Goal: Find specific page/section: Find specific page/section

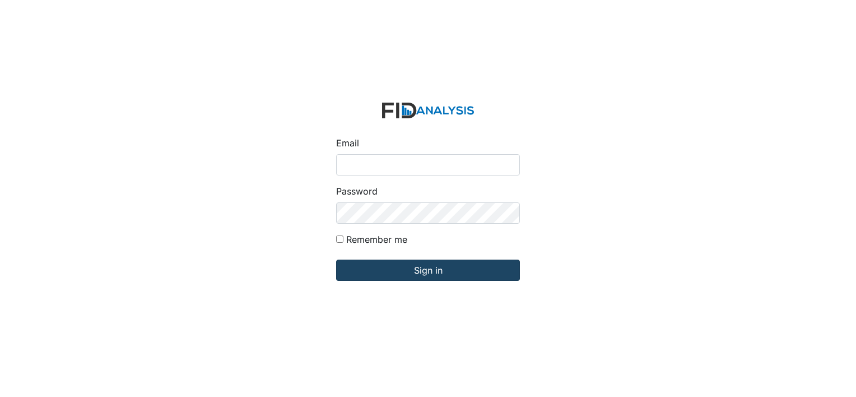
type input "[PERSON_NAME][EMAIL_ADDRESS][DOMAIN_NAME]"
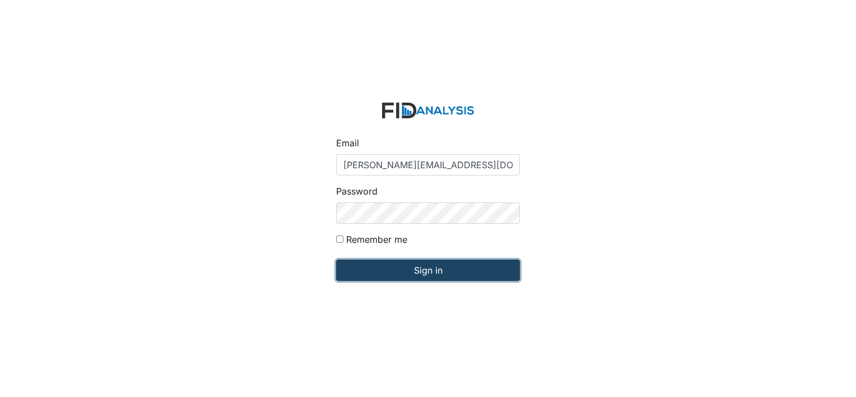
click at [417, 276] on input "Sign in" at bounding box center [428, 269] width 184 height 21
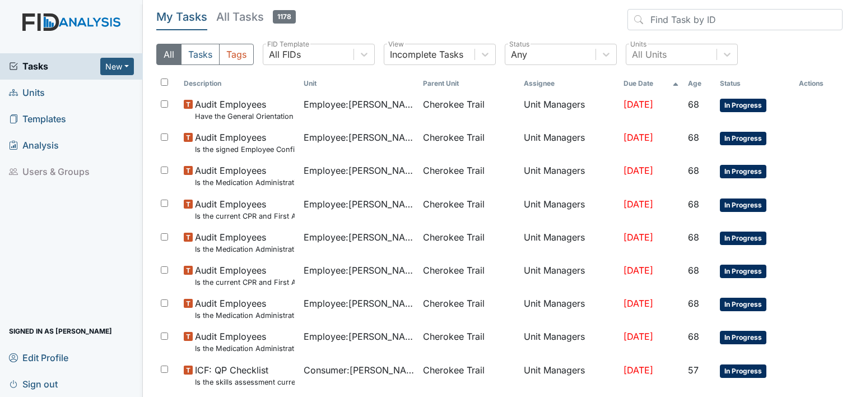
click at [39, 90] on span "Units" at bounding box center [27, 92] width 36 height 17
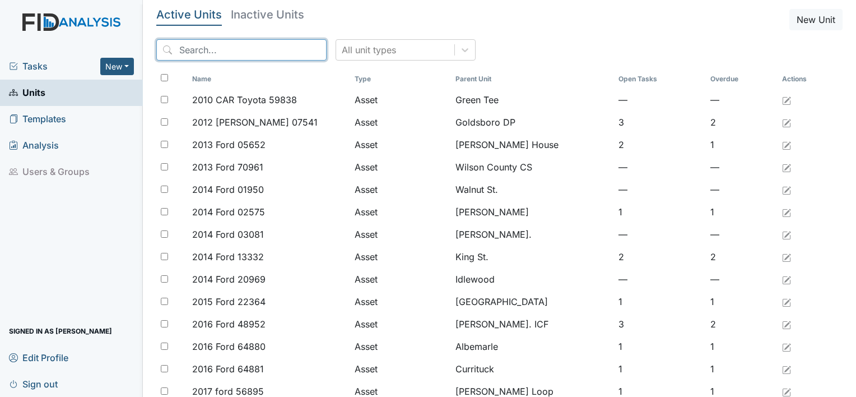
click at [197, 56] on input "search" at bounding box center [241, 49] width 170 height 21
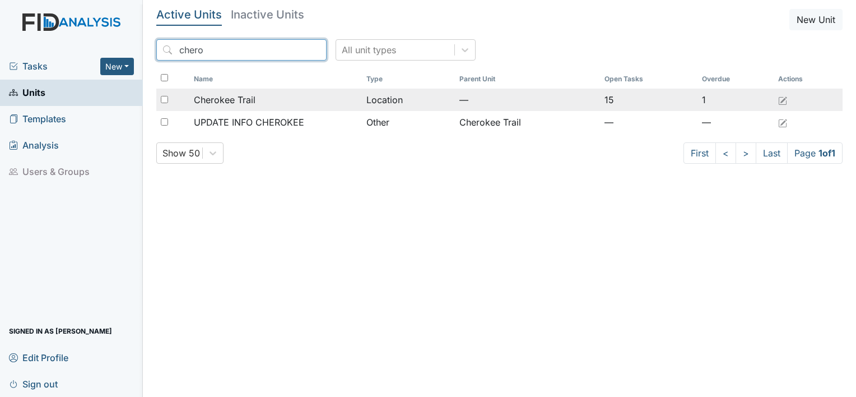
type input "chero"
click at [208, 103] on span "Cherokee Trail" at bounding box center [225, 99] width 62 height 13
